Goal: Task Accomplishment & Management: Manage account settings

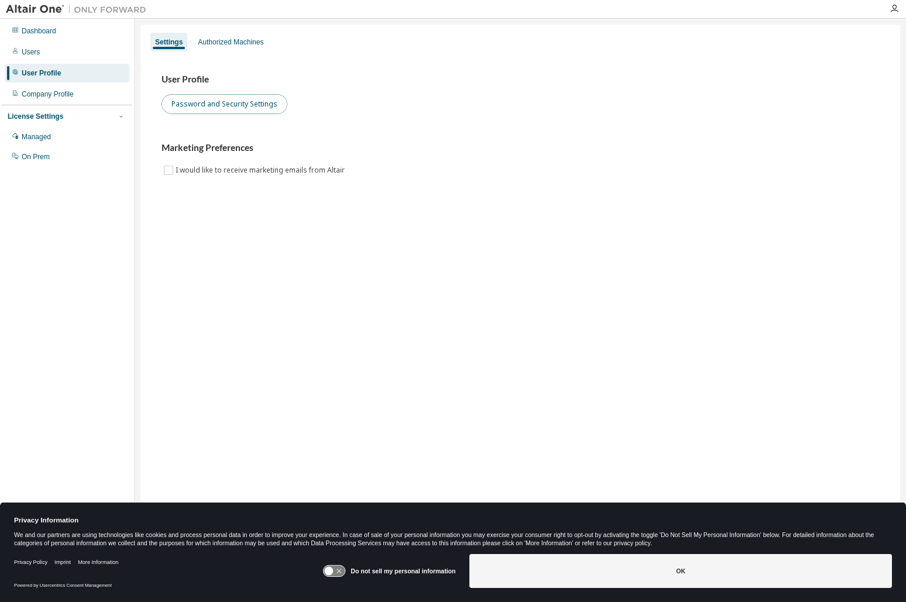
click at [201, 103] on button "Password and Security Settings" at bounding box center [225, 104] width 126 height 20
click at [889, 8] on div at bounding box center [894, 8] width 23 height 9
click at [892, 8] on icon "button" at bounding box center [894, 8] width 9 height 9
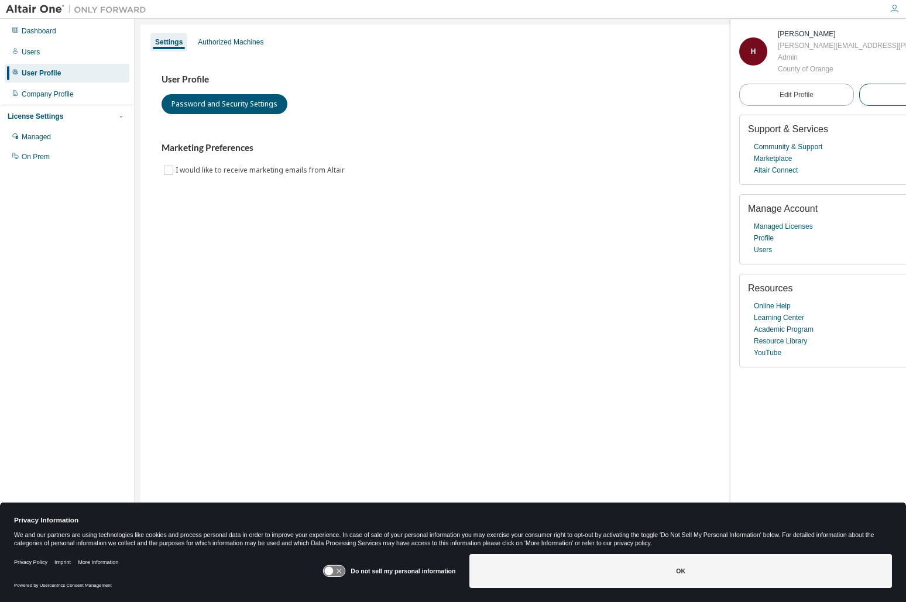
click at [878, 91] on button "Logout" at bounding box center [917, 95] width 115 height 22
